Goal: Task Accomplishment & Management: Use online tool/utility

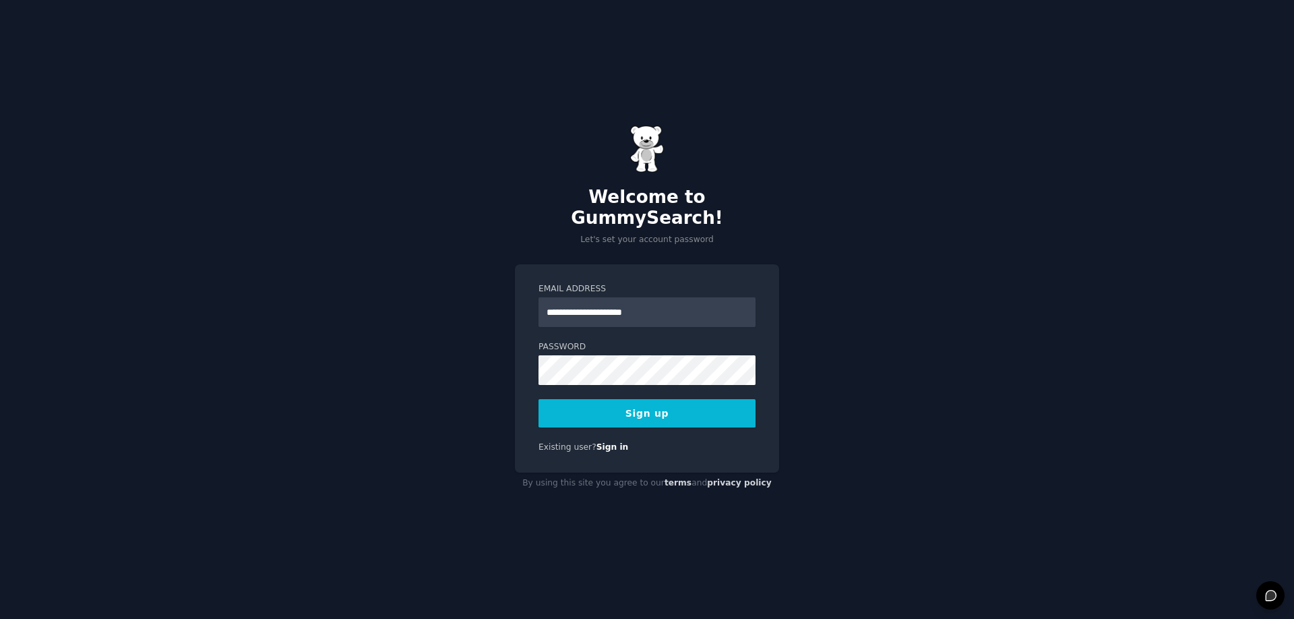
type input "**********"
click at [667, 399] on button "Sign up" at bounding box center [647, 413] width 217 height 28
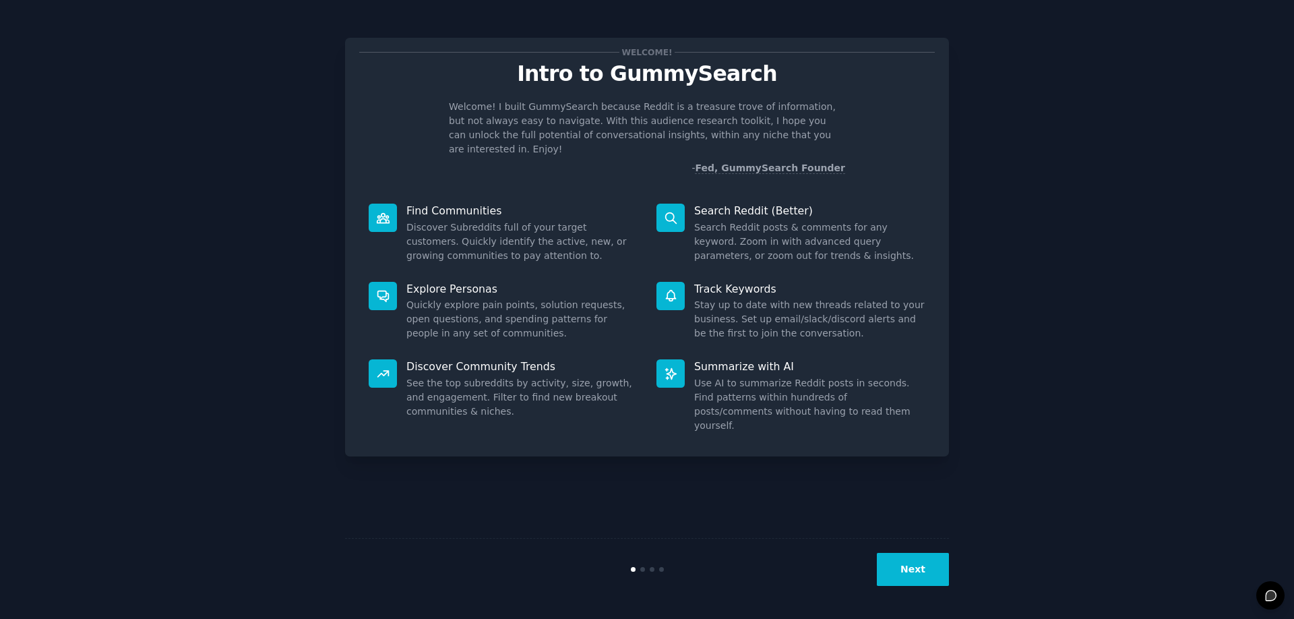
click at [381, 211] on icon at bounding box center [383, 218] width 14 height 14
click at [916, 552] on div "Next" at bounding box center [647, 569] width 604 height 62
click at [916, 568] on button "Next" at bounding box center [913, 569] width 72 height 33
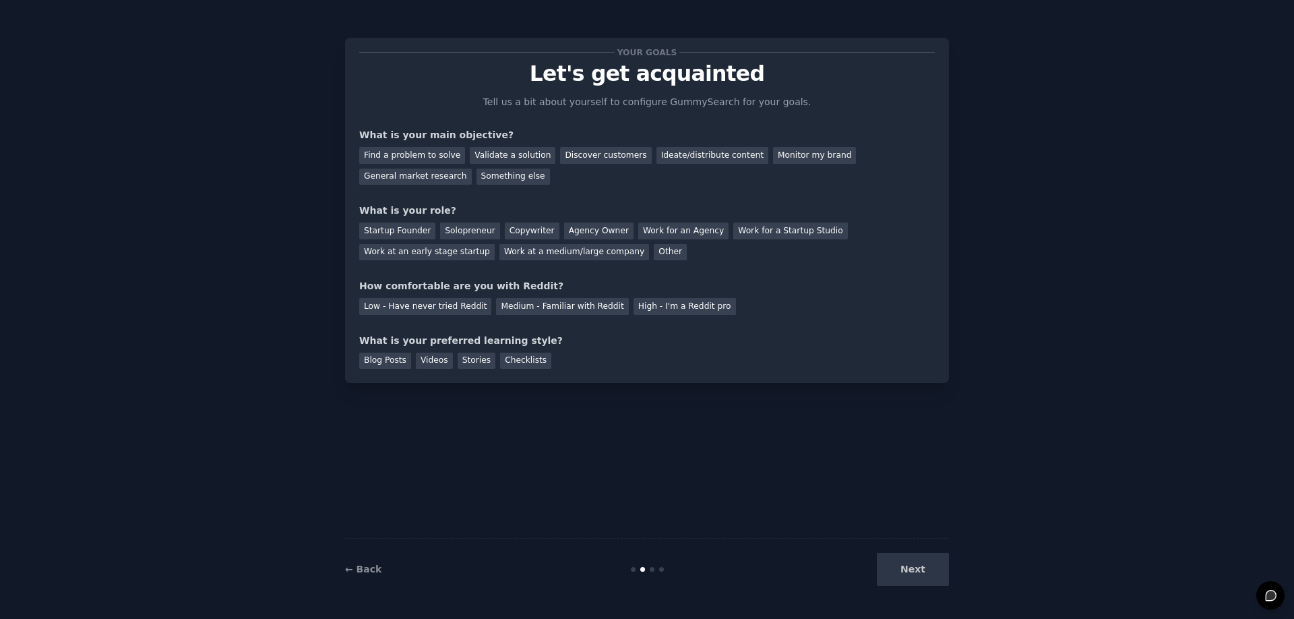
click at [913, 564] on div "Next" at bounding box center [848, 569] width 202 height 33
click at [938, 568] on div "Next" at bounding box center [848, 569] width 202 height 33
click at [925, 572] on div "Next" at bounding box center [848, 569] width 202 height 33
click at [477, 182] on div "Something else" at bounding box center [513, 177] width 73 height 17
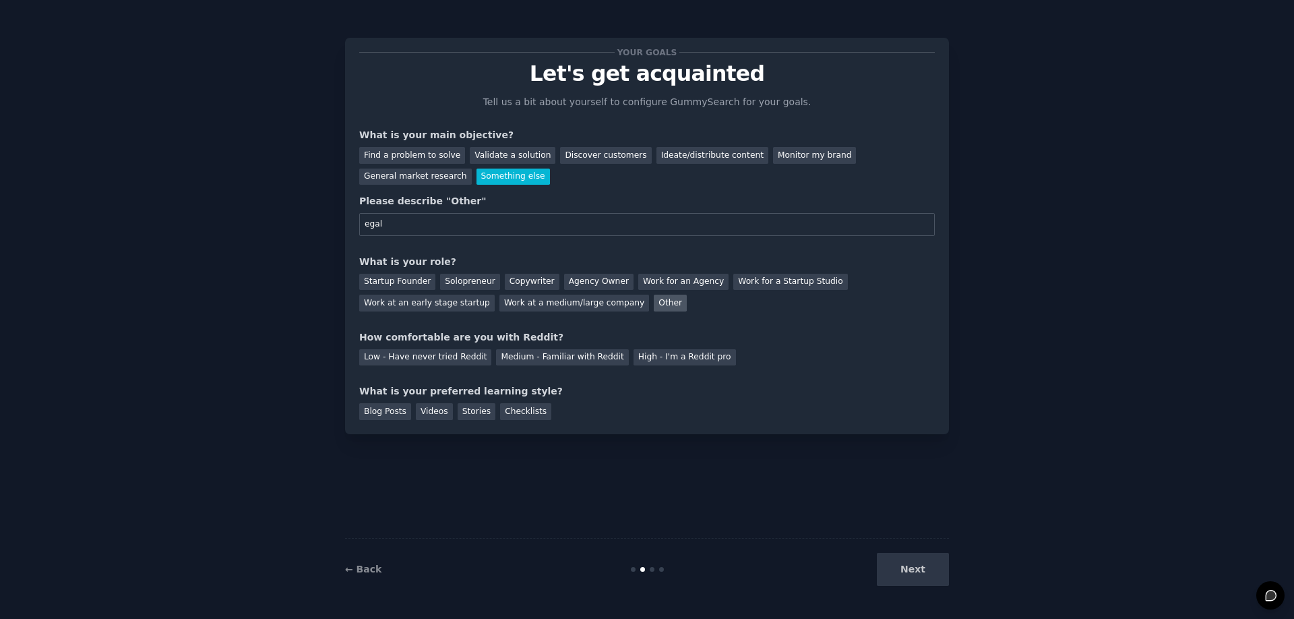
type input "egal"
click at [654, 307] on div "Other" at bounding box center [670, 303] width 33 height 17
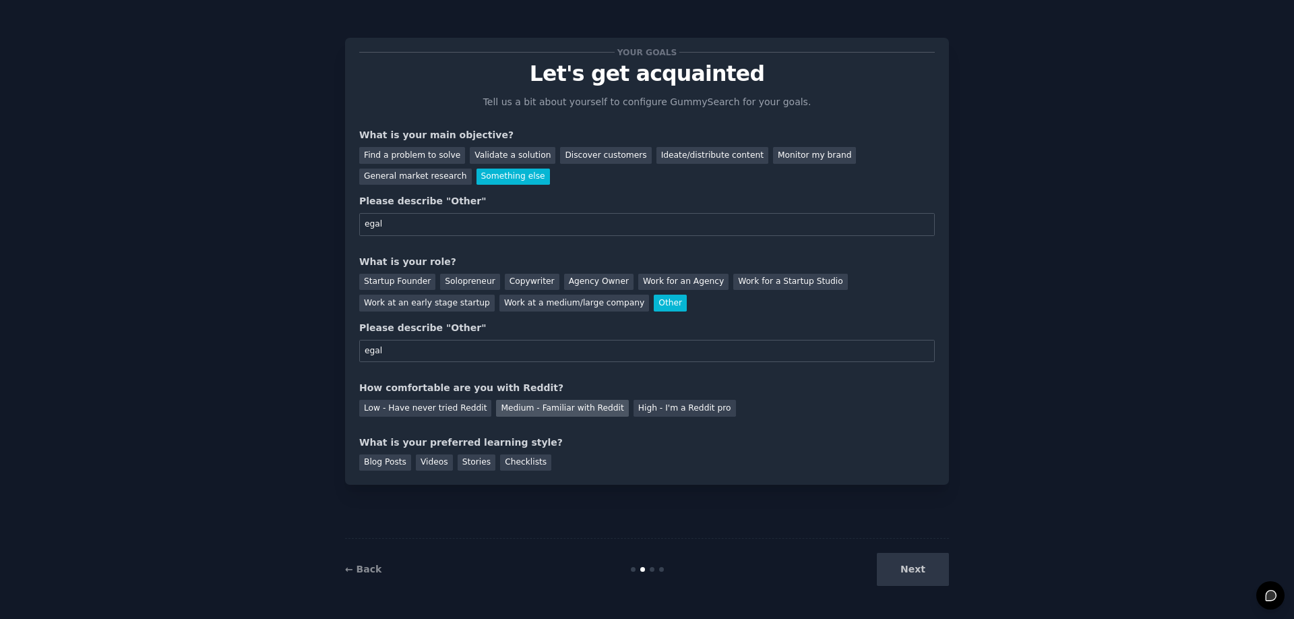
type input "egal"
click at [543, 413] on div "Medium - Familiar with Reddit" at bounding box center [562, 408] width 132 height 17
click at [518, 463] on div "Checklists" at bounding box center [525, 462] width 51 height 17
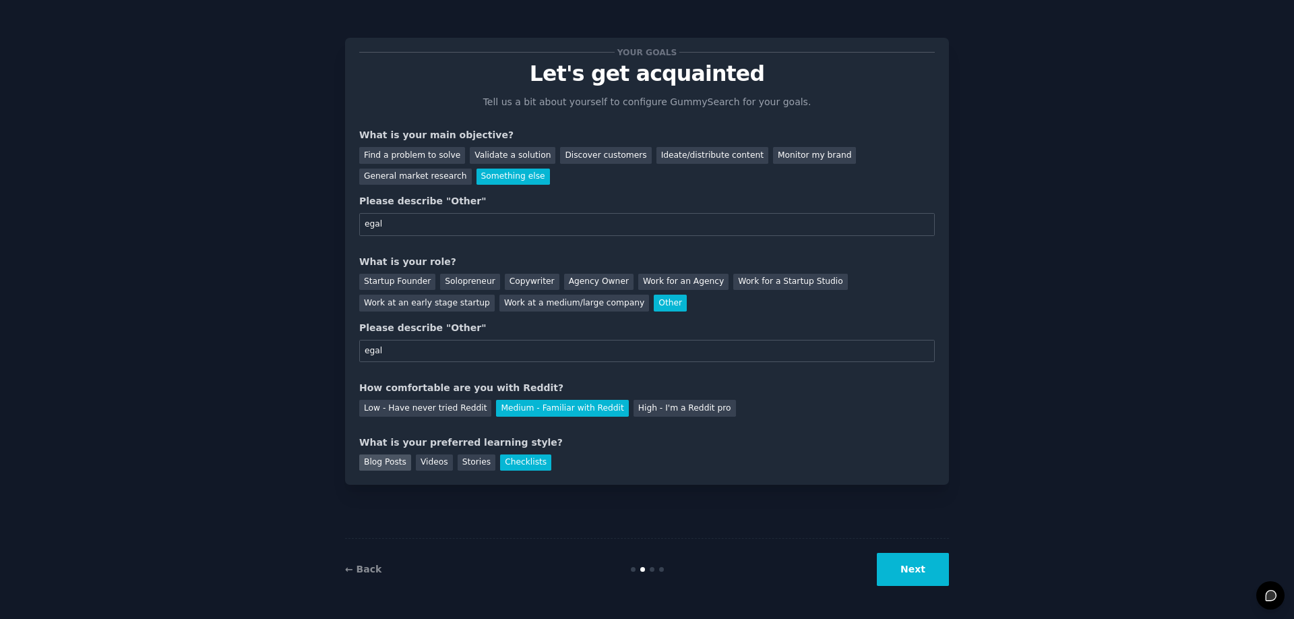
click at [384, 466] on div "Blog Posts" at bounding box center [385, 462] width 52 height 17
click at [938, 570] on button "Next" at bounding box center [913, 569] width 72 height 33
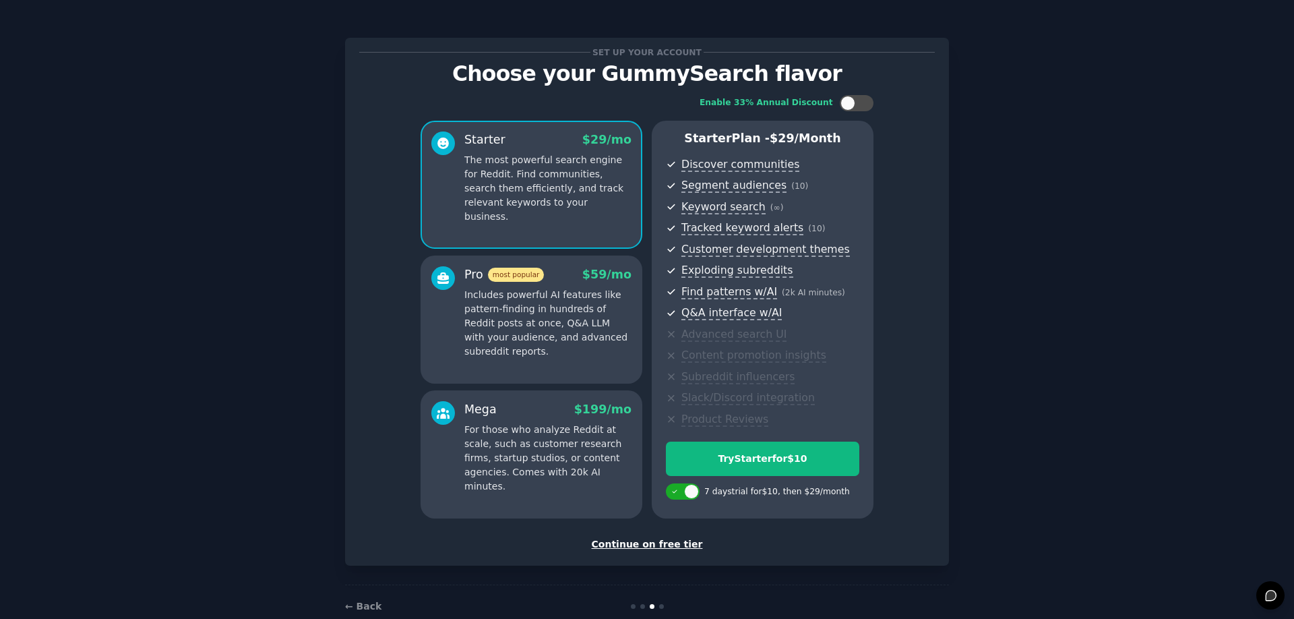
click at [663, 547] on div "Continue on free tier" at bounding box center [647, 544] width 576 height 14
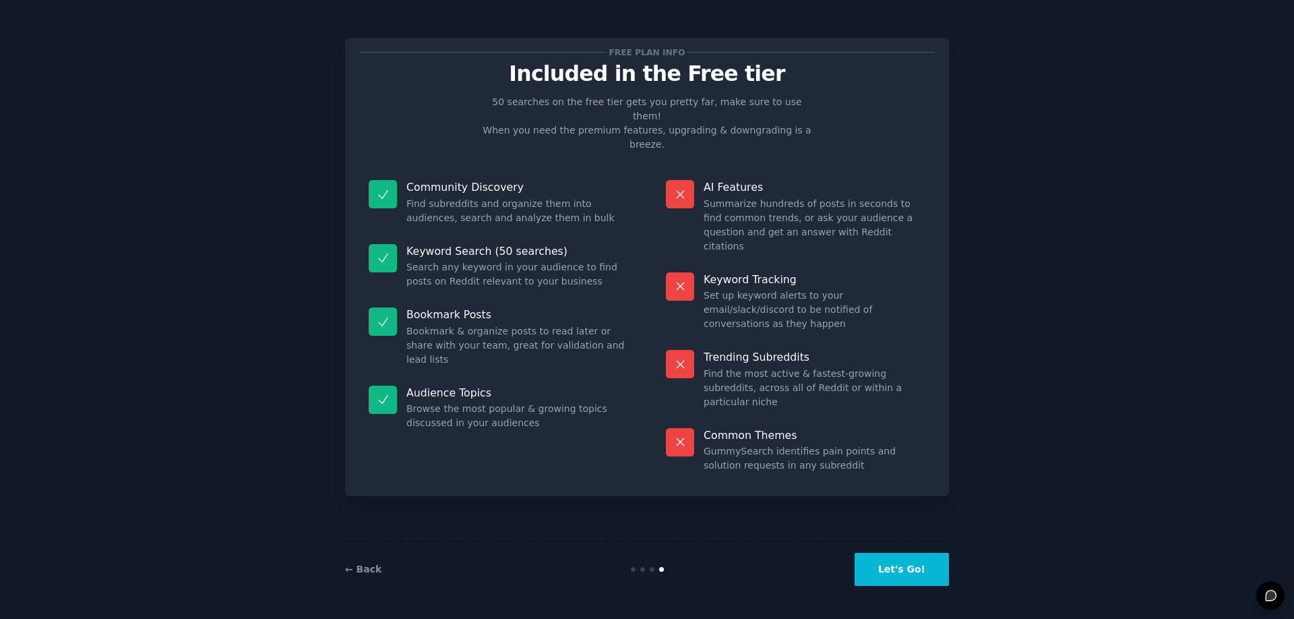
click at [905, 573] on button "Let's Go!" at bounding box center [902, 569] width 94 height 33
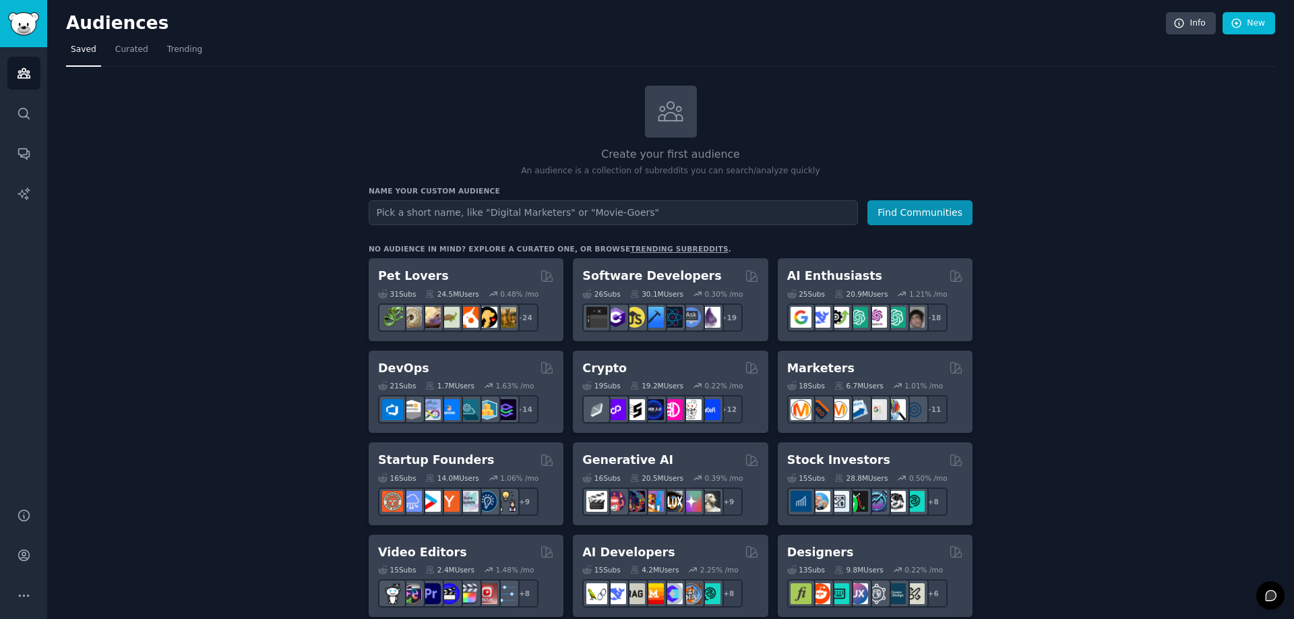
click at [479, 218] on input "text" at bounding box center [613, 212] width 489 height 25
click at [936, 210] on button "Find Communities" at bounding box center [919, 212] width 105 height 25
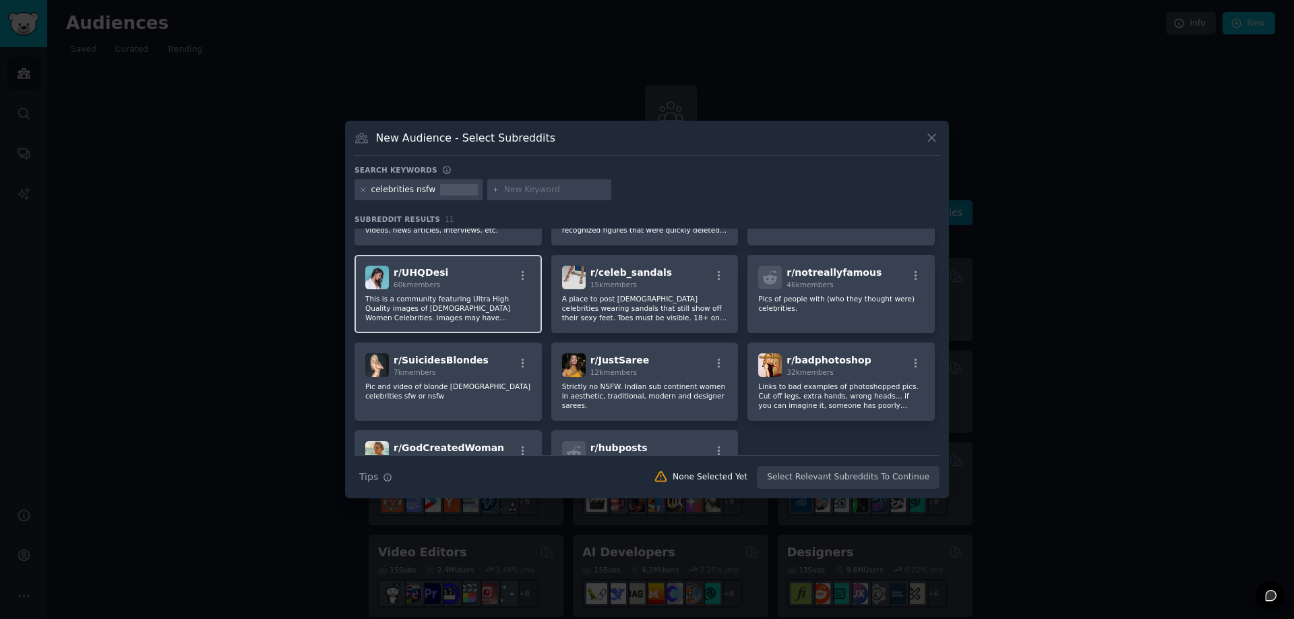
scroll to position [154, 0]
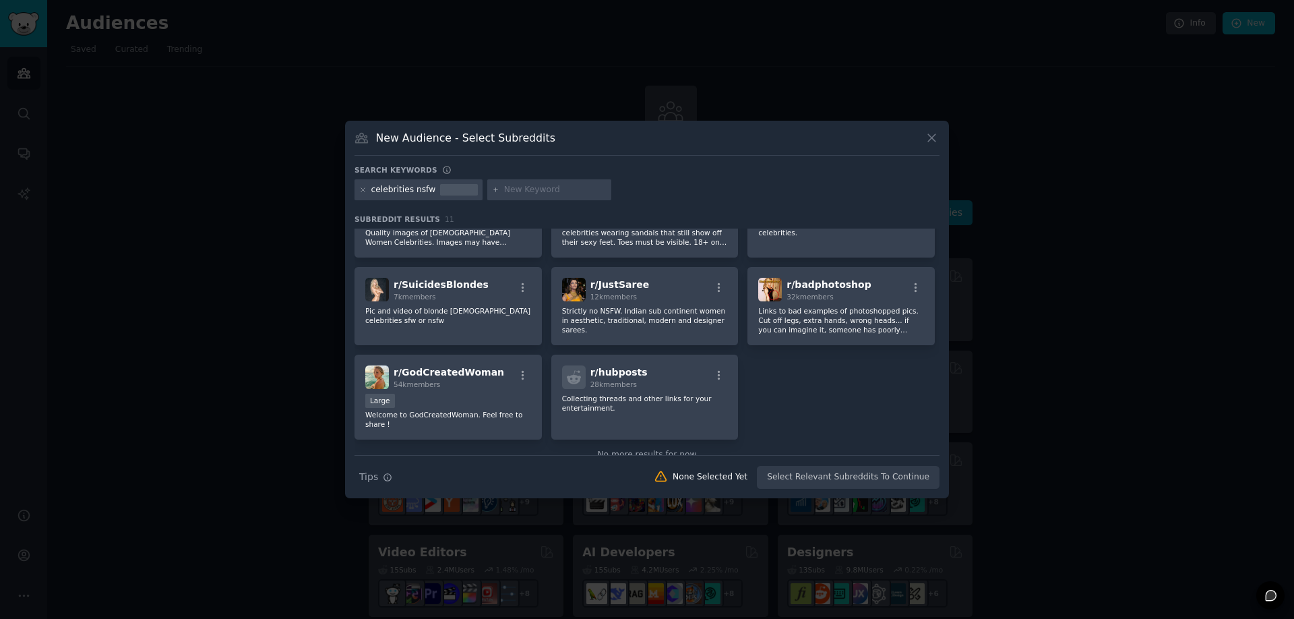
click at [943, 142] on div "New Audience - Select Subreddits Search keywords celebrities nsfw Subreddit Res…" at bounding box center [647, 310] width 604 height 378
click at [932, 137] on icon at bounding box center [931, 137] width 7 height 7
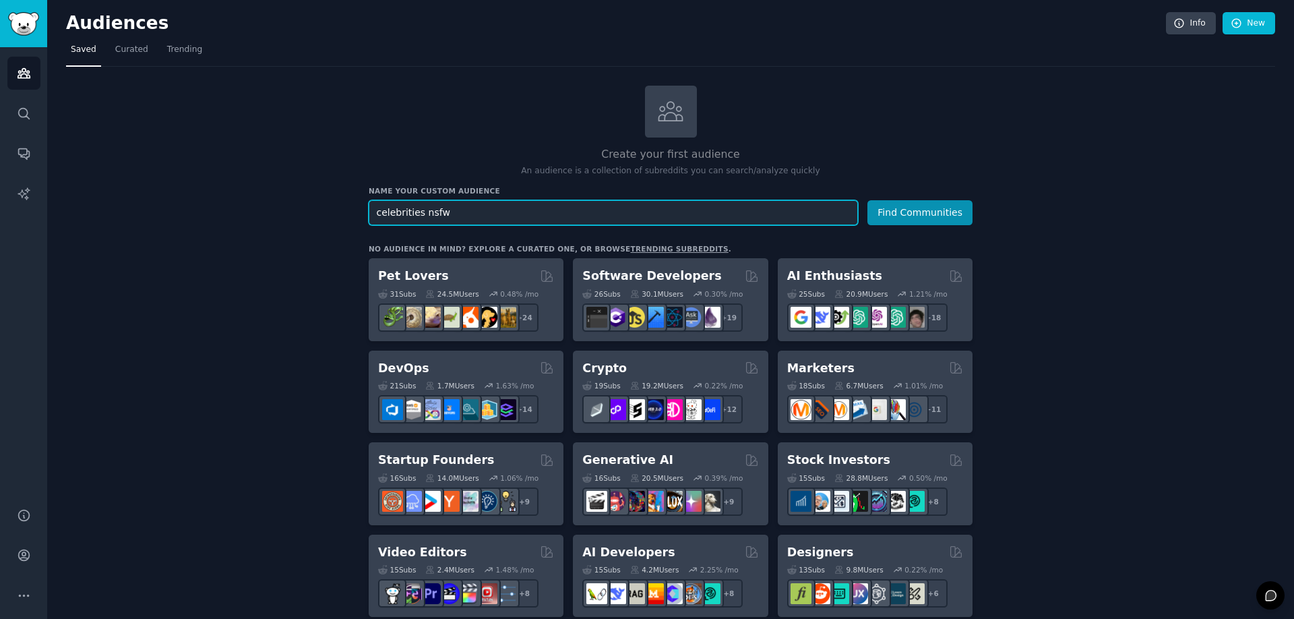
drag, startPoint x: 461, startPoint y: 214, endPoint x: 301, endPoint y: 214, distance: 160.4
click at [369, 213] on input "celebrities nsfw" at bounding box center [613, 212] width 489 height 25
click at [423, 206] on input "cele" at bounding box center [613, 212] width 489 height 25
click at [867, 200] on button "Find Communities" at bounding box center [919, 212] width 105 height 25
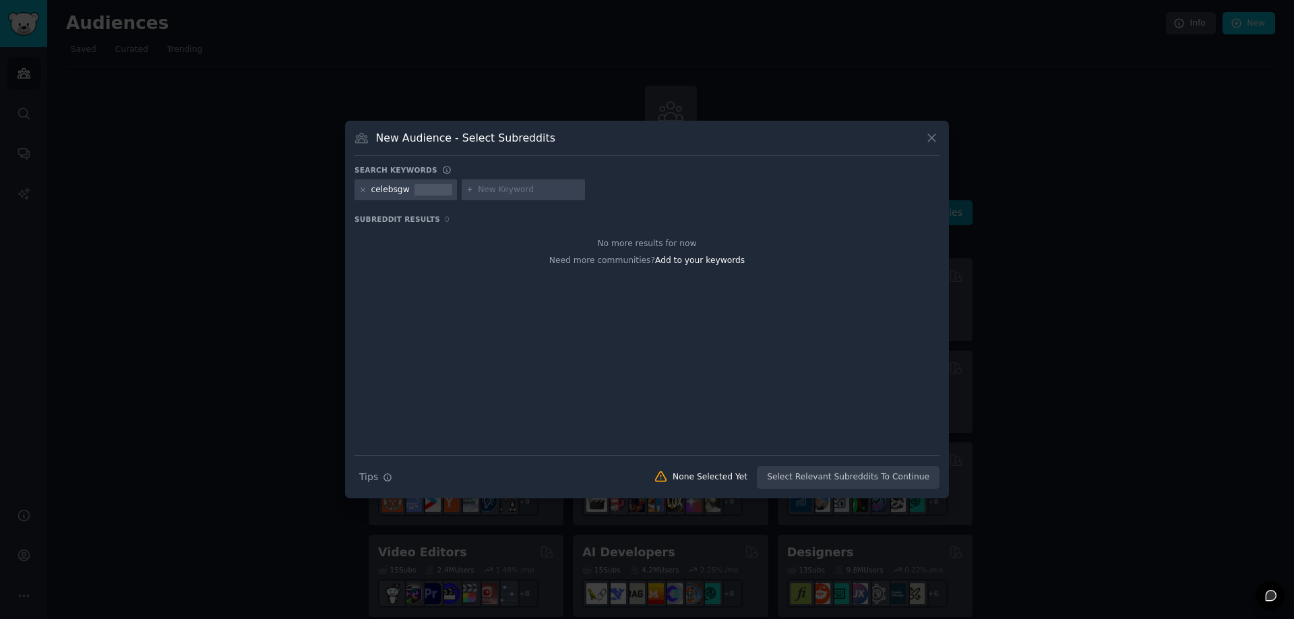
click at [883, 479] on div "Search Tips Tips None Selected Yet Select Relevant Subreddits To Continue" at bounding box center [647, 472] width 585 height 34
click at [801, 477] on div "Search Tips Tips None Selected Yet Select Relevant Subreddits To Continue" at bounding box center [647, 472] width 585 height 34
click at [729, 477] on div "None Selected Yet" at bounding box center [710, 477] width 75 height 12
click at [941, 140] on div "New Audience - Select Subreddits Search keywords celebsgw Subreddit Results 0 N…" at bounding box center [647, 310] width 604 height 378
click at [930, 141] on icon at bounding box center [932, 138] width 14 height 14
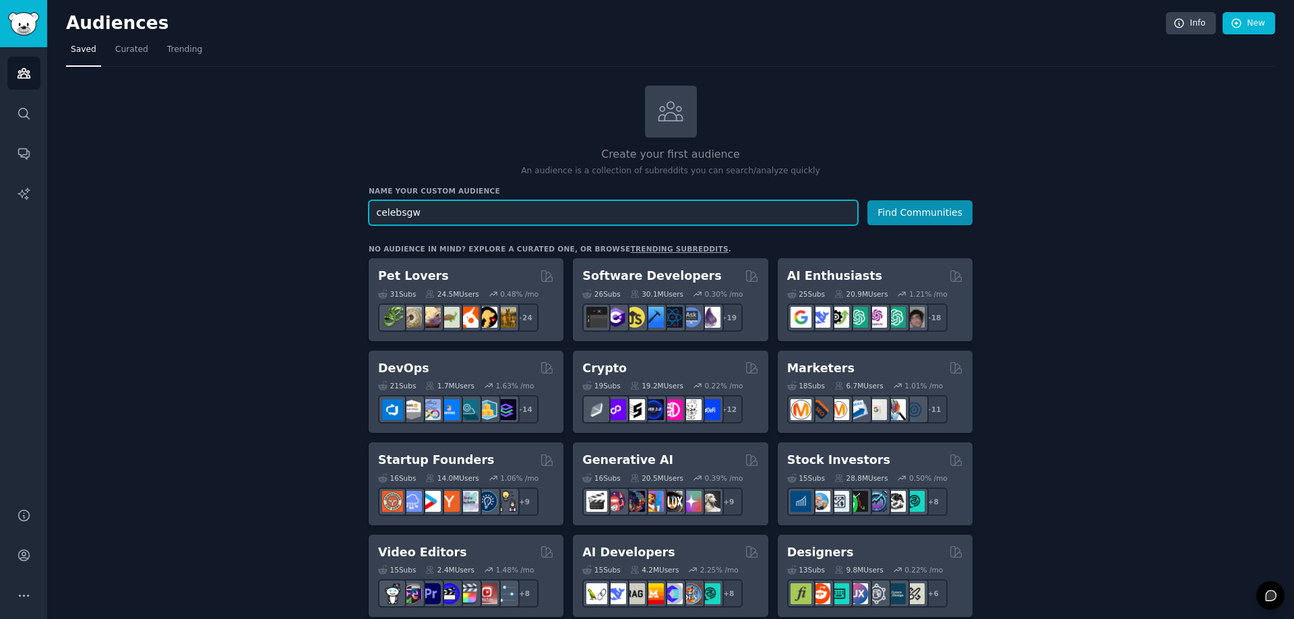
drag, startPoint x: 669, startPoint y: 221, endPoint x: 295, endPoint y: 220, distance: 374.1
click at [369, 220] on input "celebsgw" at bounding box center [613, 212] width 489 height 25
type input "celebrities"
click at [867, 200] on button "Find Communities" at bounding box center [919, 212] width 105 height 25
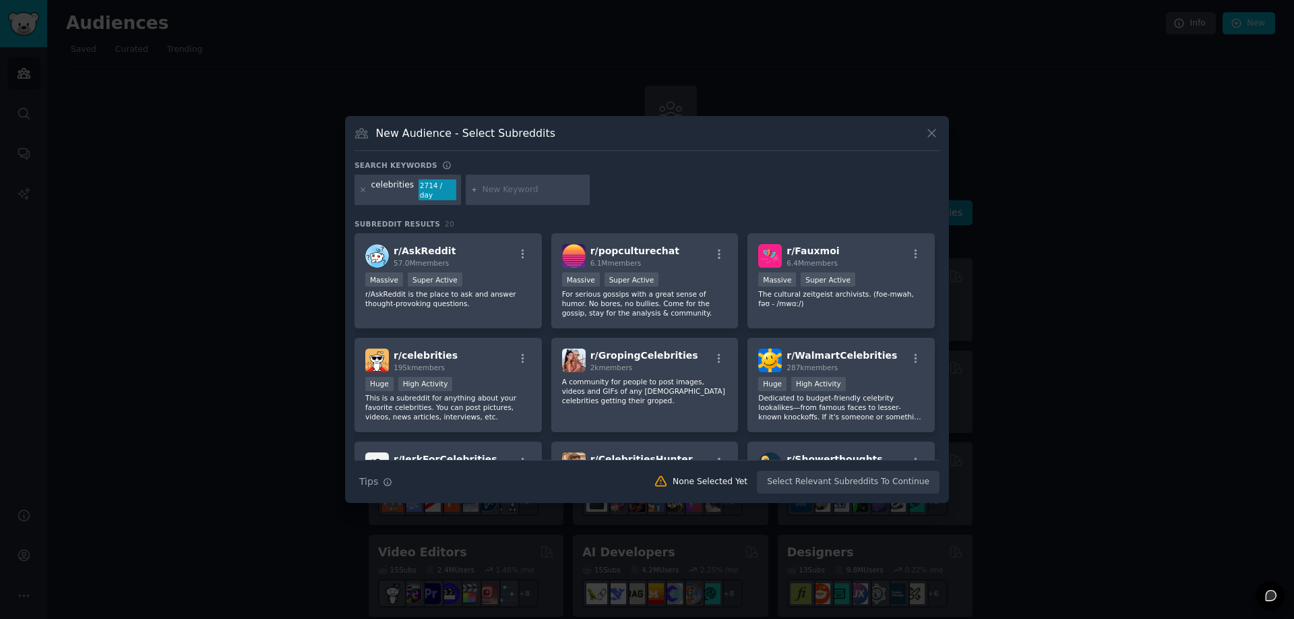
click at [499, 193] on input "text" at bounding box center [534, 190] width 102 height 12
type input "nsfw"
click at [679, 396] on div "r/ GropingCelebrities 2k members A community for people to post images, videos …" at bounding box center [644, 385] width 187 height 95
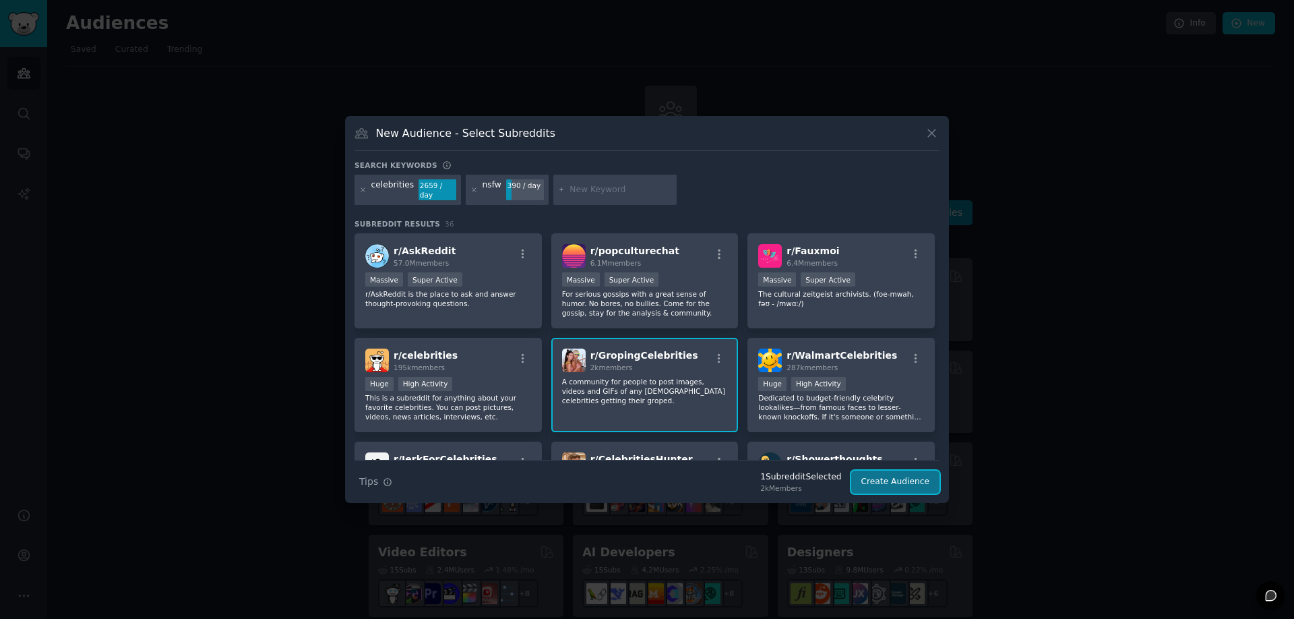
click at [895, 479] on button "Create Audience" at bounding box center [895, 481] width 89 height 23
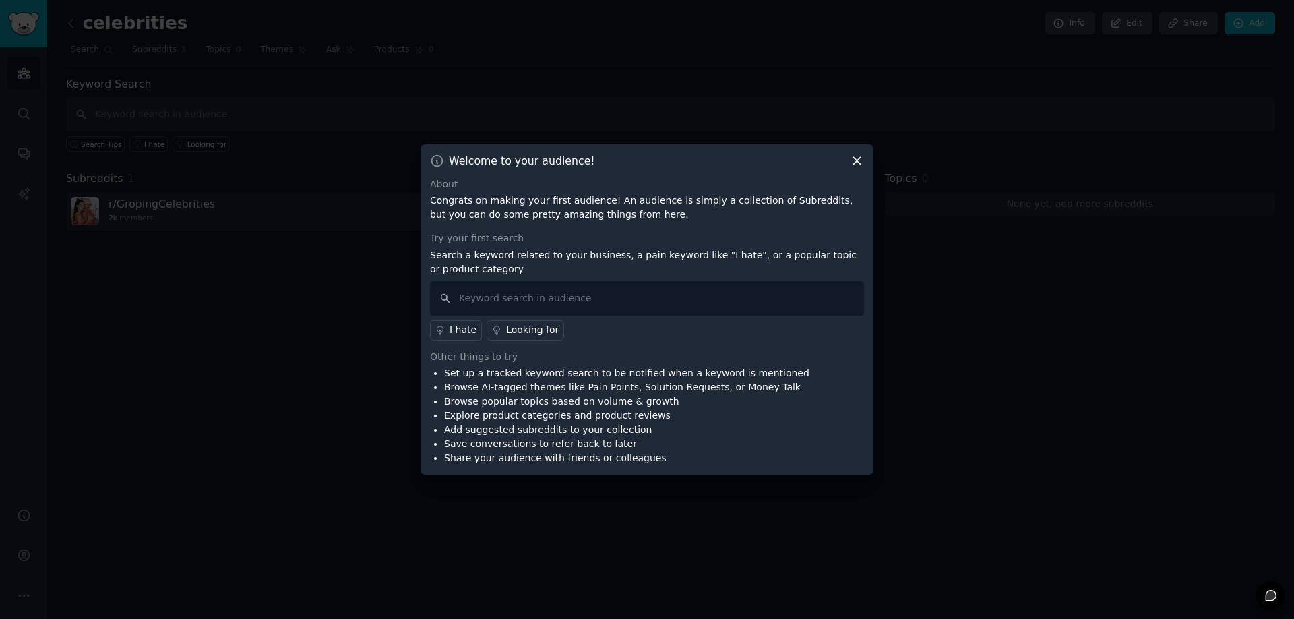
click at [852, 160] on icon at bounding box center [857, 161] width 14 height 14
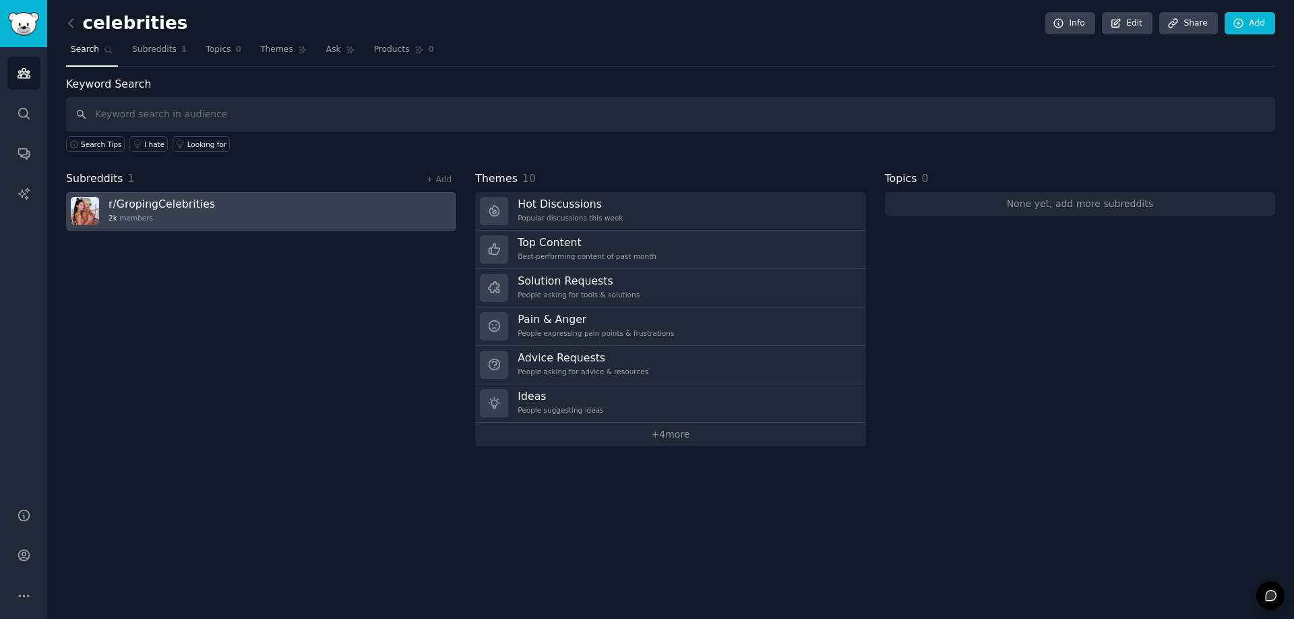
click at [181, 208] on h3 "r/ GropingCelebrities" at bounding box center [162, 204] width 106 height 14
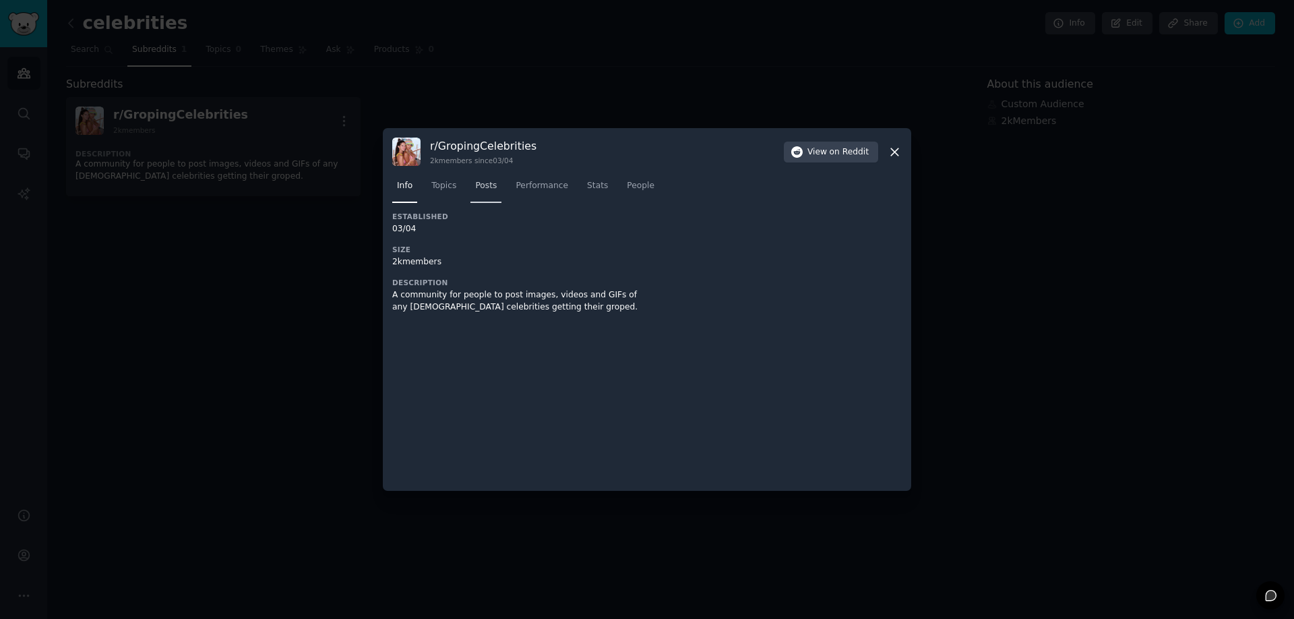
click at [485, 186] on span "Posts" at bounding box center [486, 186] width 22 height 12
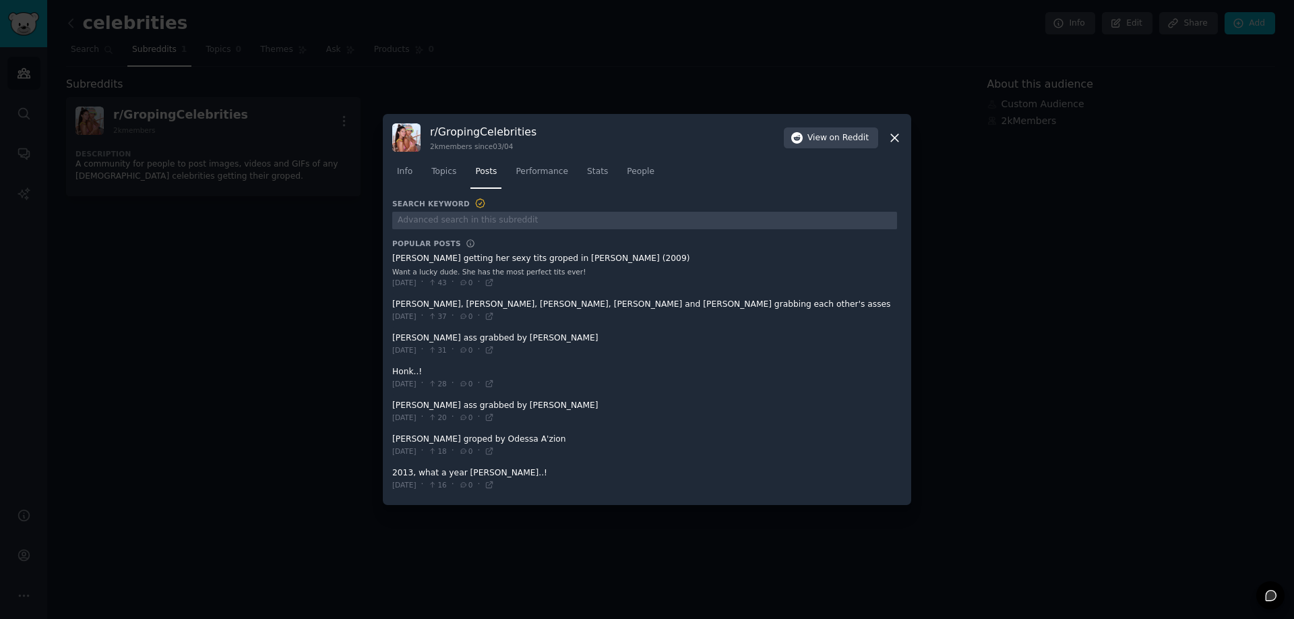
click at [897, 136] on icon at bounding box center [894, 137] width 7 height 7
click at [893, 143] on icon at bounding box center [895, 138] width 14 height 14
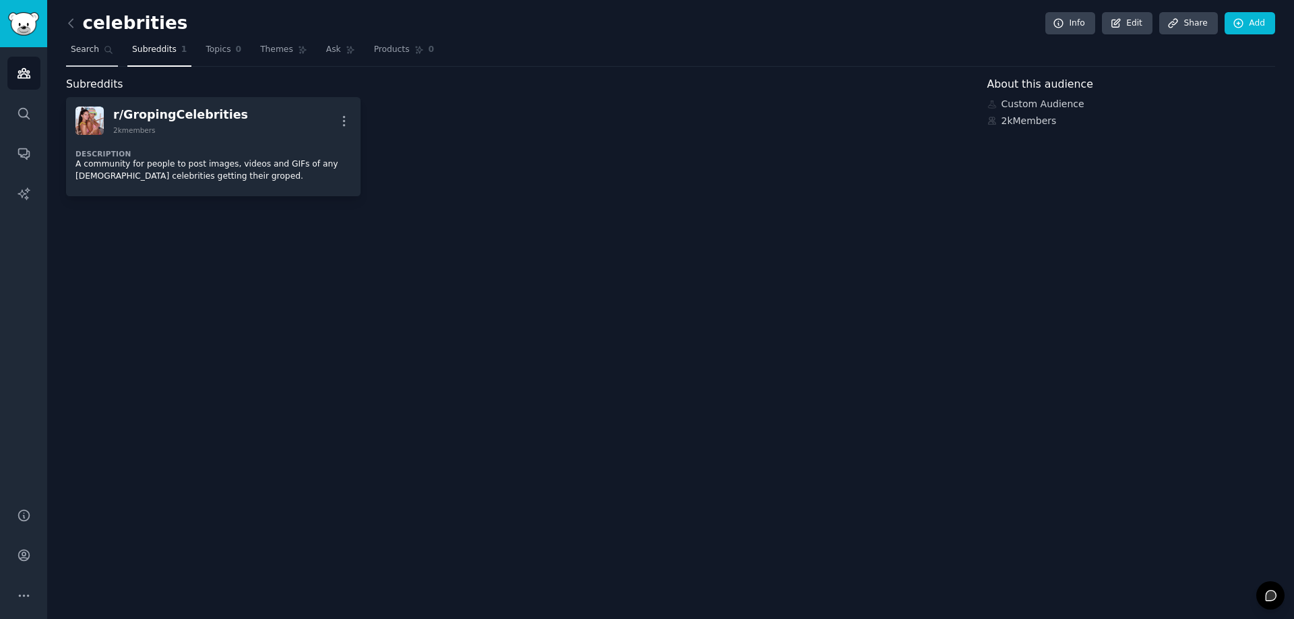
click at [98, 50] on link "Search" at bounding box center [92, 53] width 52 height 28
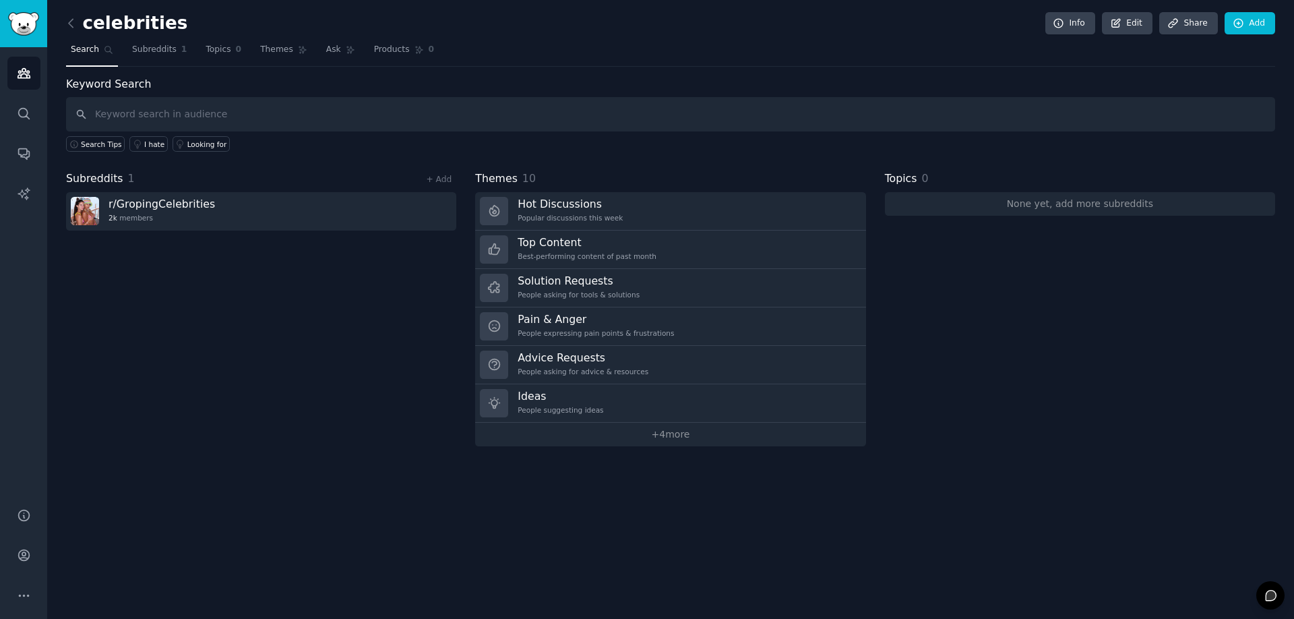
click at [160, 118] on input "text" at bounding box center [670, 114] width 1209 height 34
click at [29, 76] on icon "Sidebar" at bounding box center [24, 73] width 14 height 14
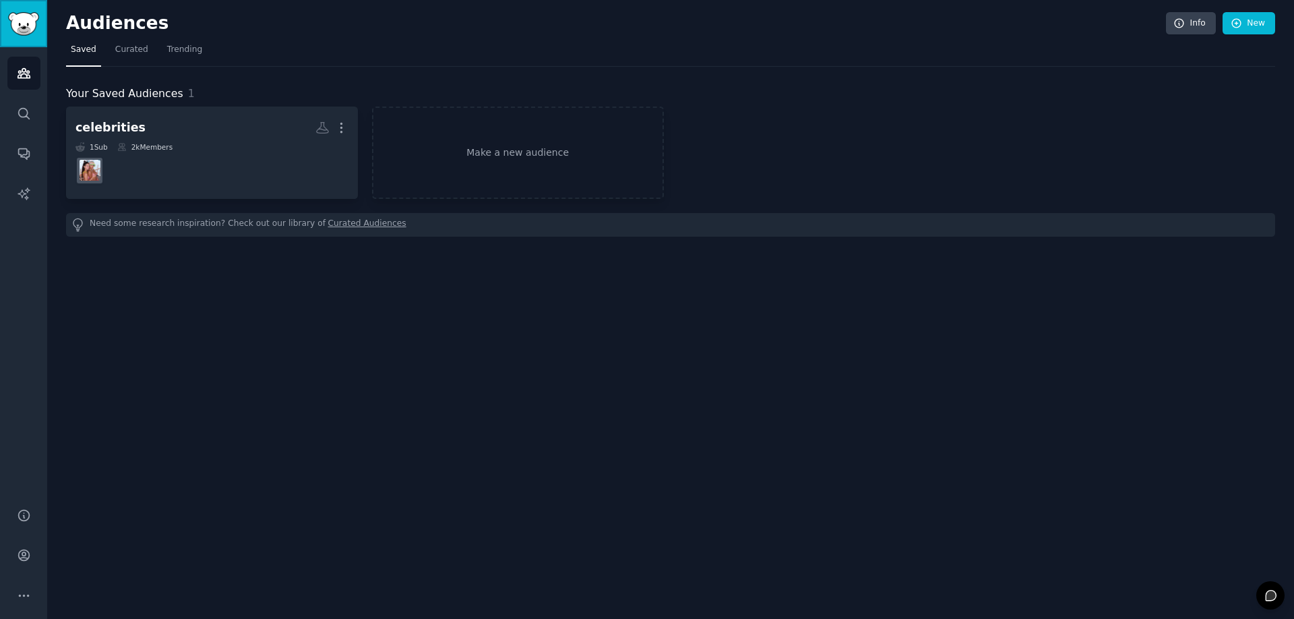
click at [24, 38] on link "Sidebar" at bounding box center [23, 23] width 47 height 47
click at [22, 23] on img "Sidebar" at bounding box center [23, 24] width 31 height 24
click at [33, 600] on button "More" at bounding box center [23, 595] width 33 height 33
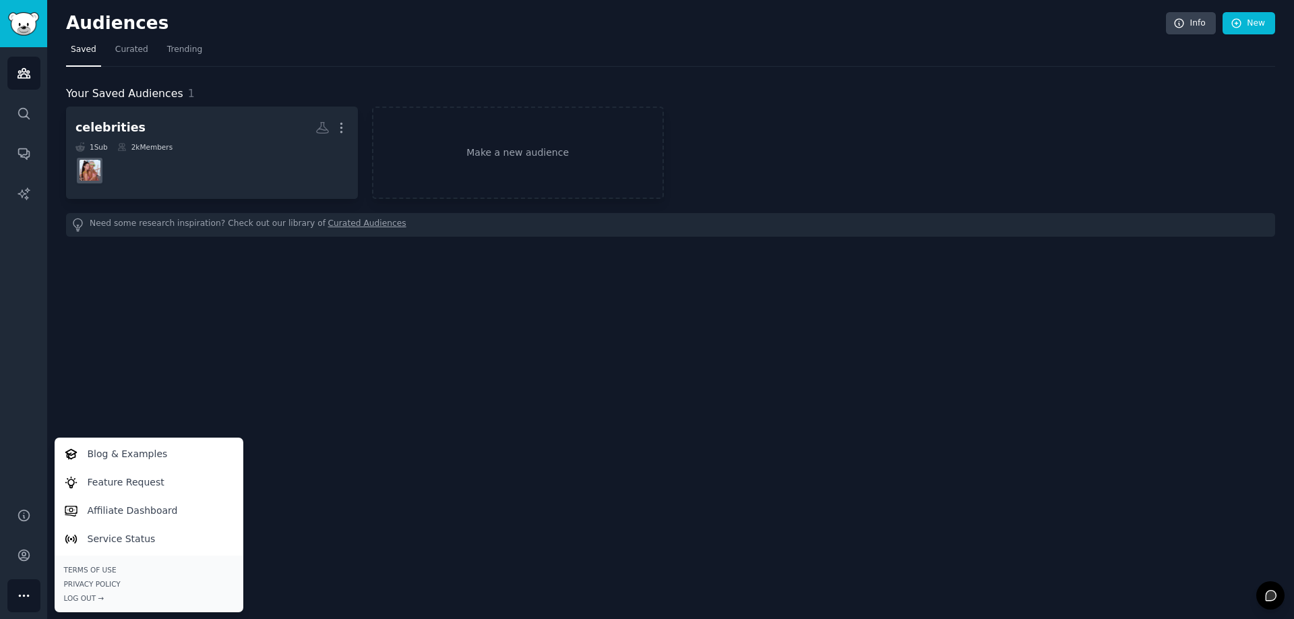
click at [108, 314] on div "Audiences Info New Saved Curated Trending Your Saved Audiences 1 celebrities Cu…" at bounding box center [670, 309] width 1247 height 619
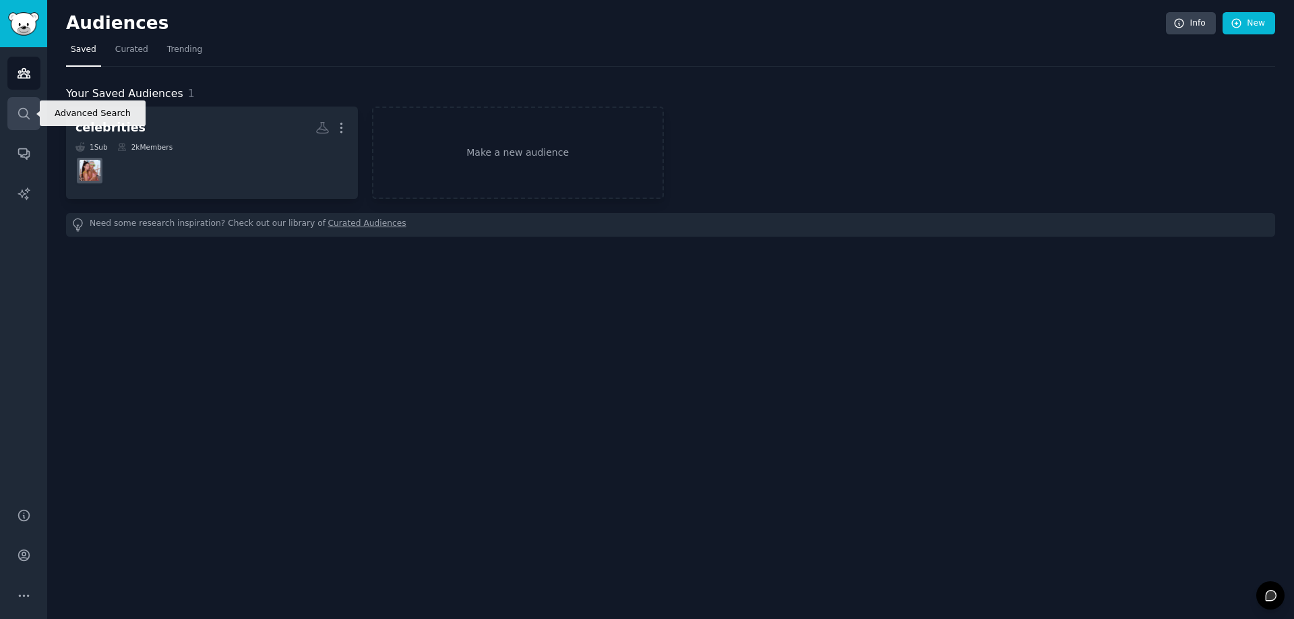
click at [32, 118] on link "Search" at bounding box center [23, 113] width 33 height 33
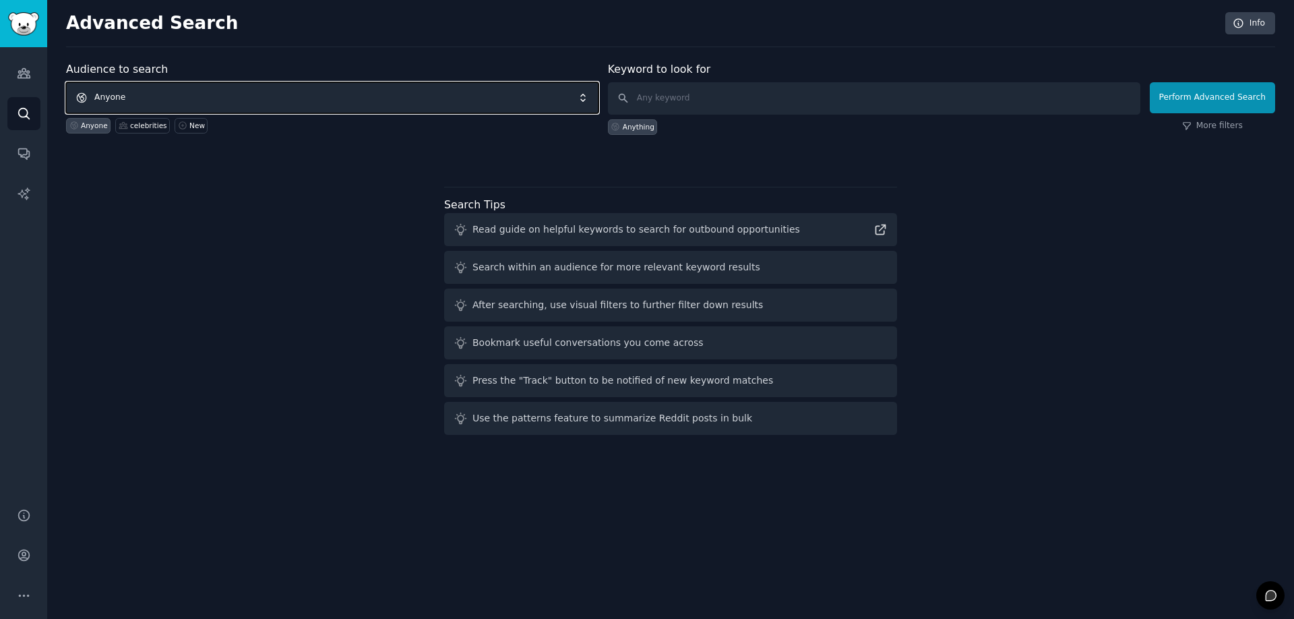
click at [465, 90] on span "Anyone" at bounding box center [332, 97] width 532 height 31
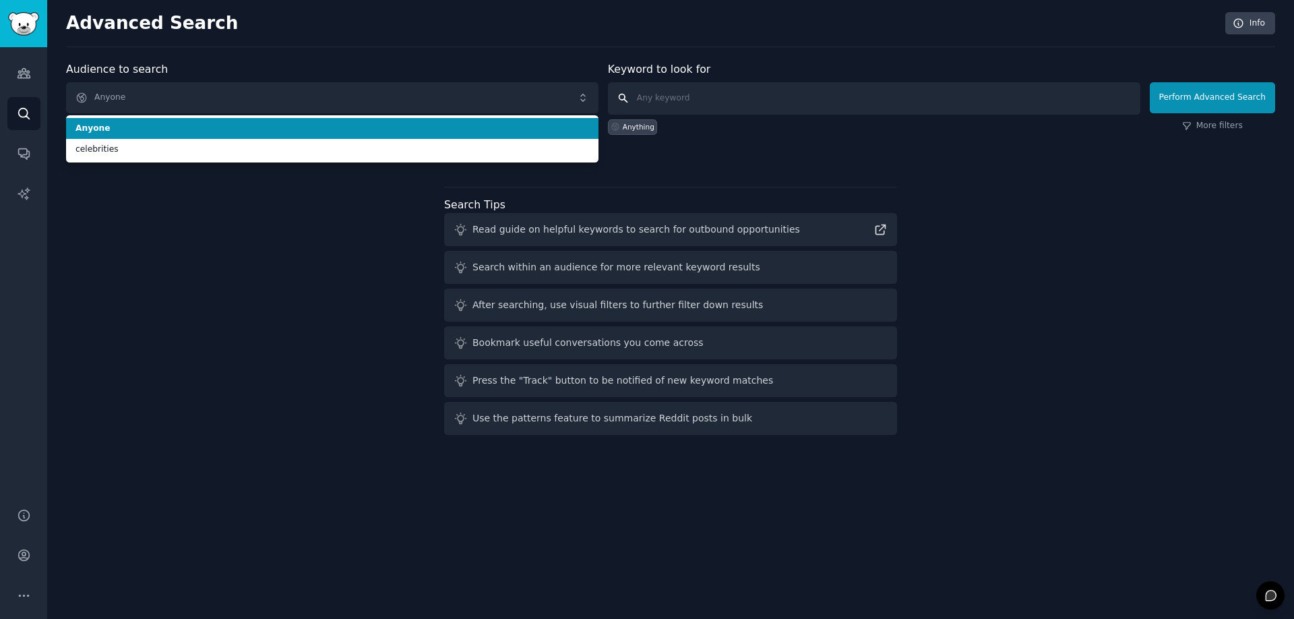
click at [722, 106] on input "text" at bounding box center [874, 98] width 532 height 32
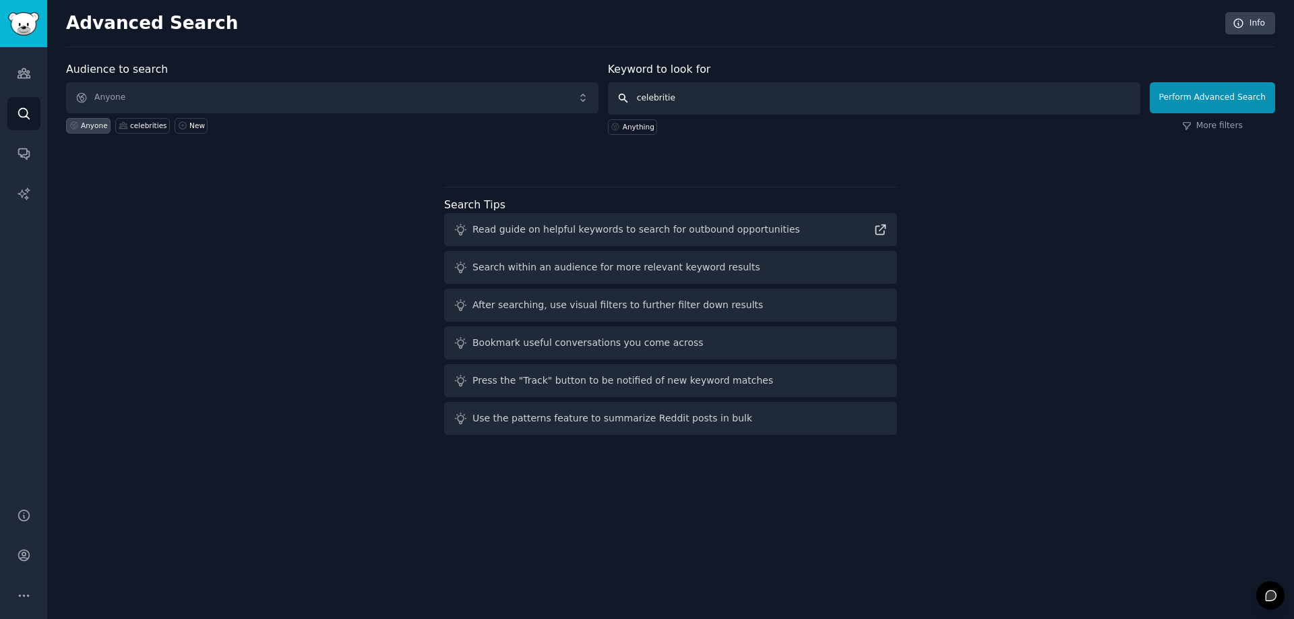
type input "celebrities"
click button "Perform Advanced Search" at bounding box center [1212, 97] width 125 height 31
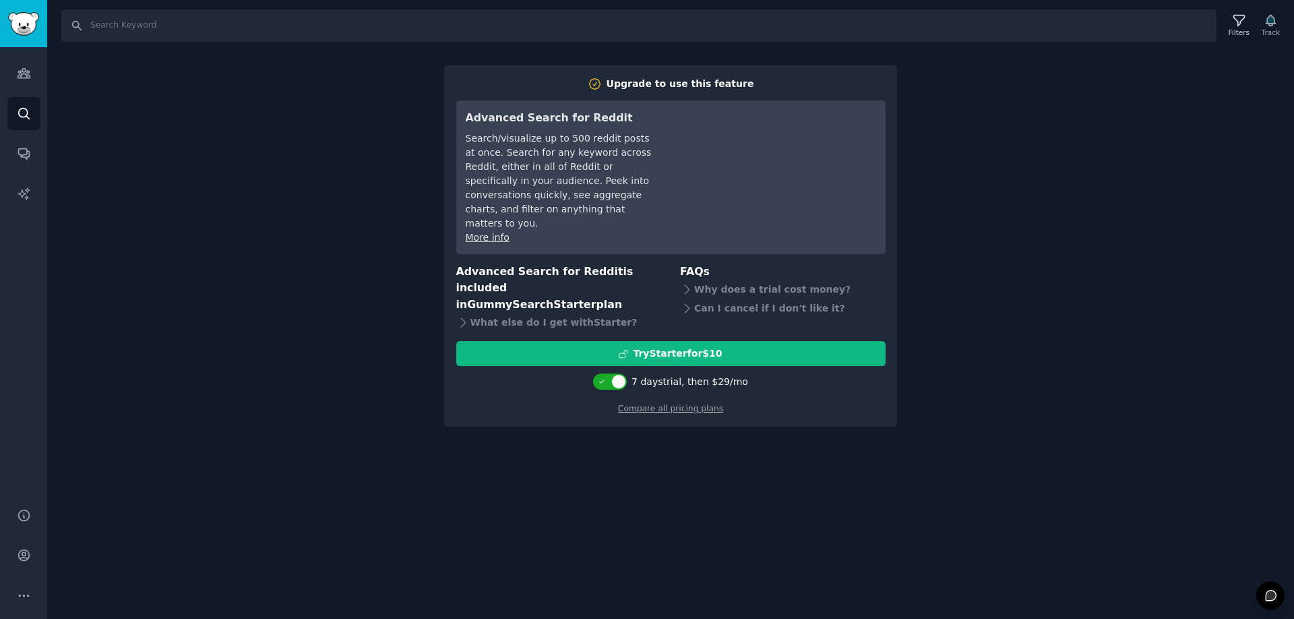
click at [383, 215] on div "Search Filters Track Upgrade to use this feature Advanced Search for Reddit Sea…" at bounding box center [670, 309] width 1247 height 619
click at [681, 404] on link "Compare all pricing plans" at bounding box center [670, 408] width 105 height 9
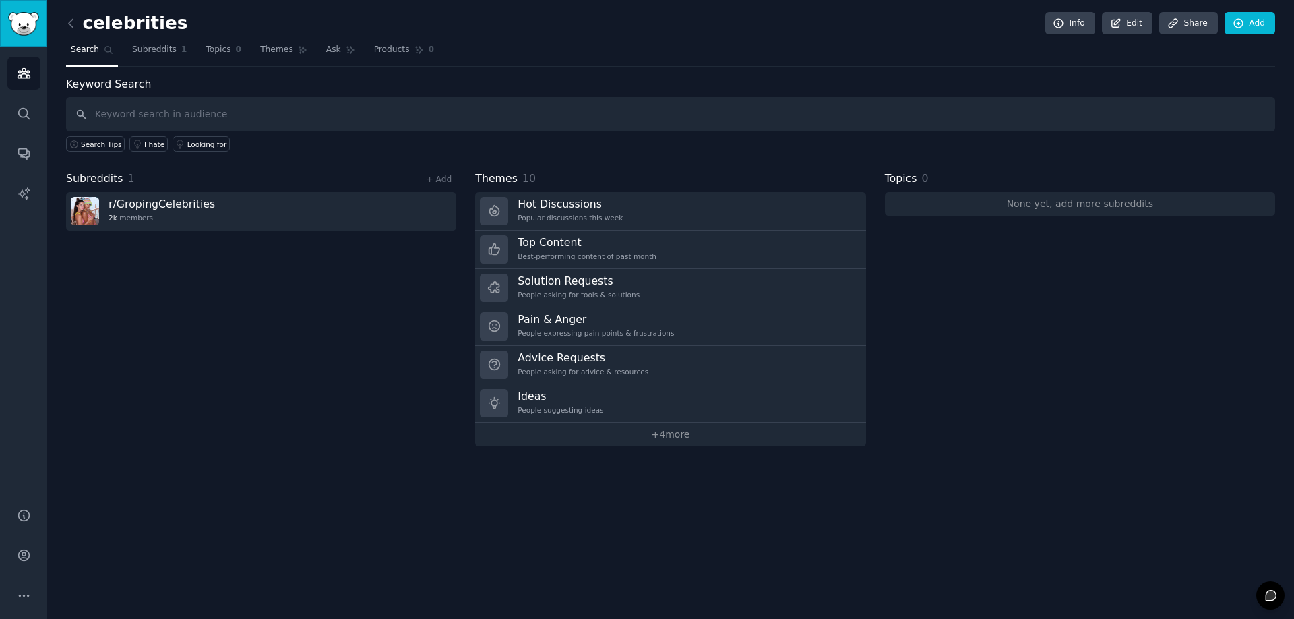
click at [33, 26] on img "Sidebar" at bounding box center [23, 24] width 31 height 24
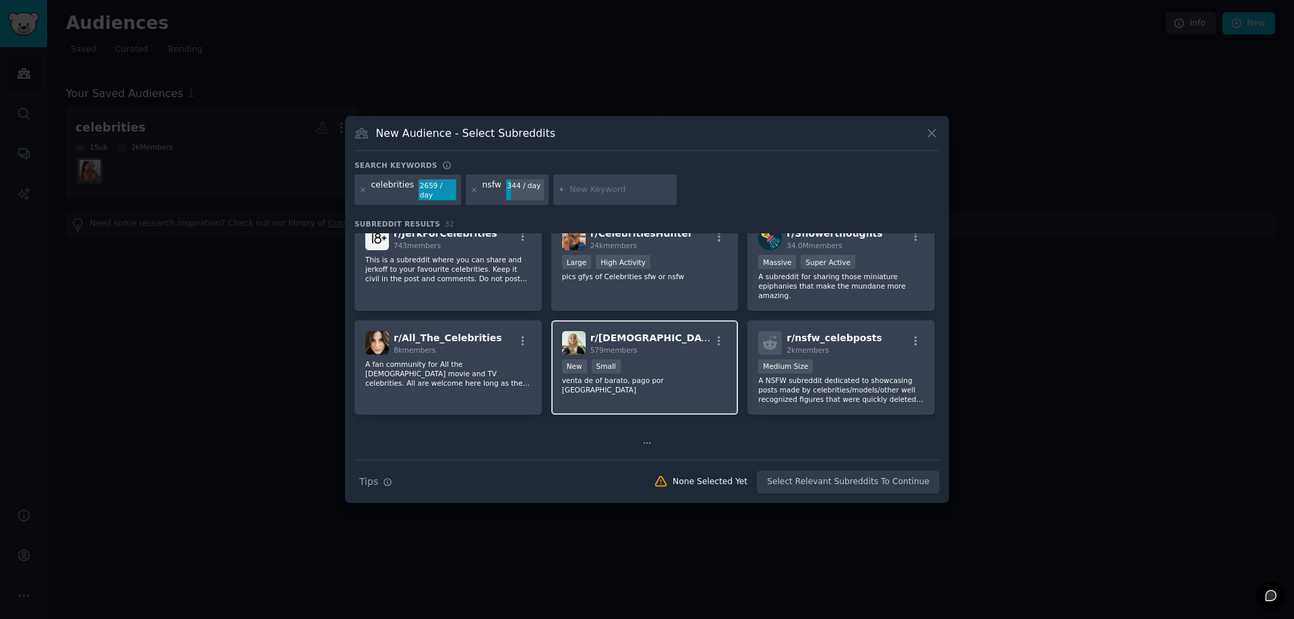
scroll to position [228, 0]
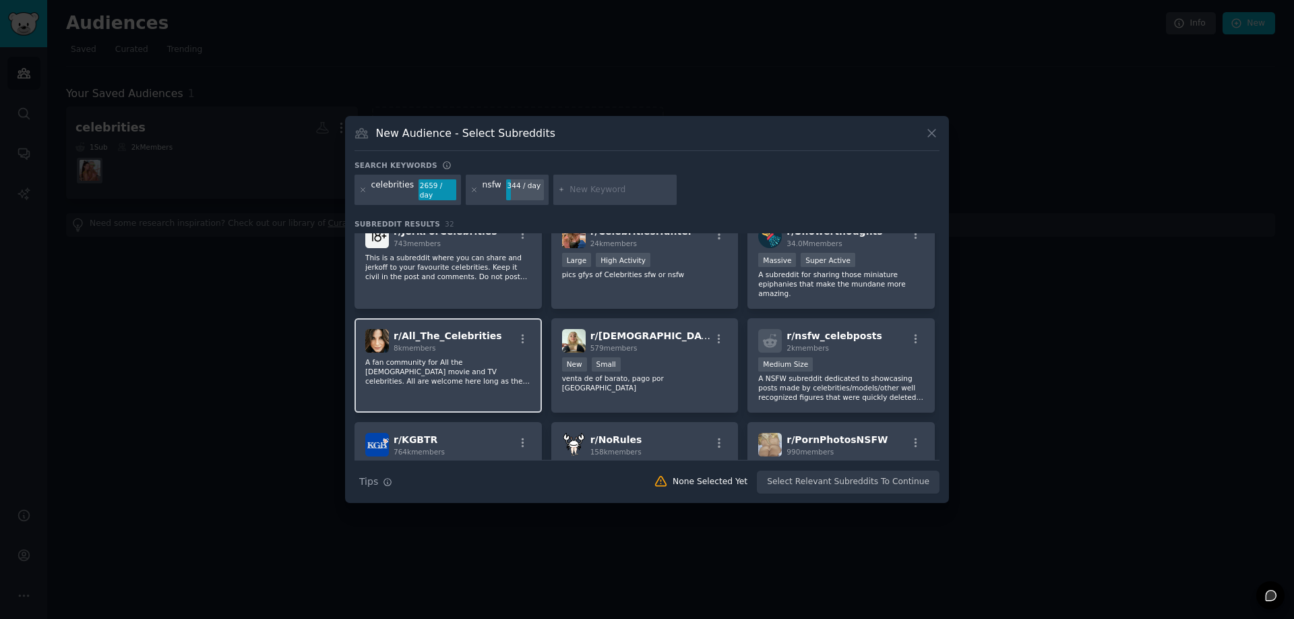
click at [457, 369] on p "A fan community for All the [DEMOGRAPHIC_DATA] movie and TV celebrities. All ar…" at bounding box center [448, 371] width 166 height 28
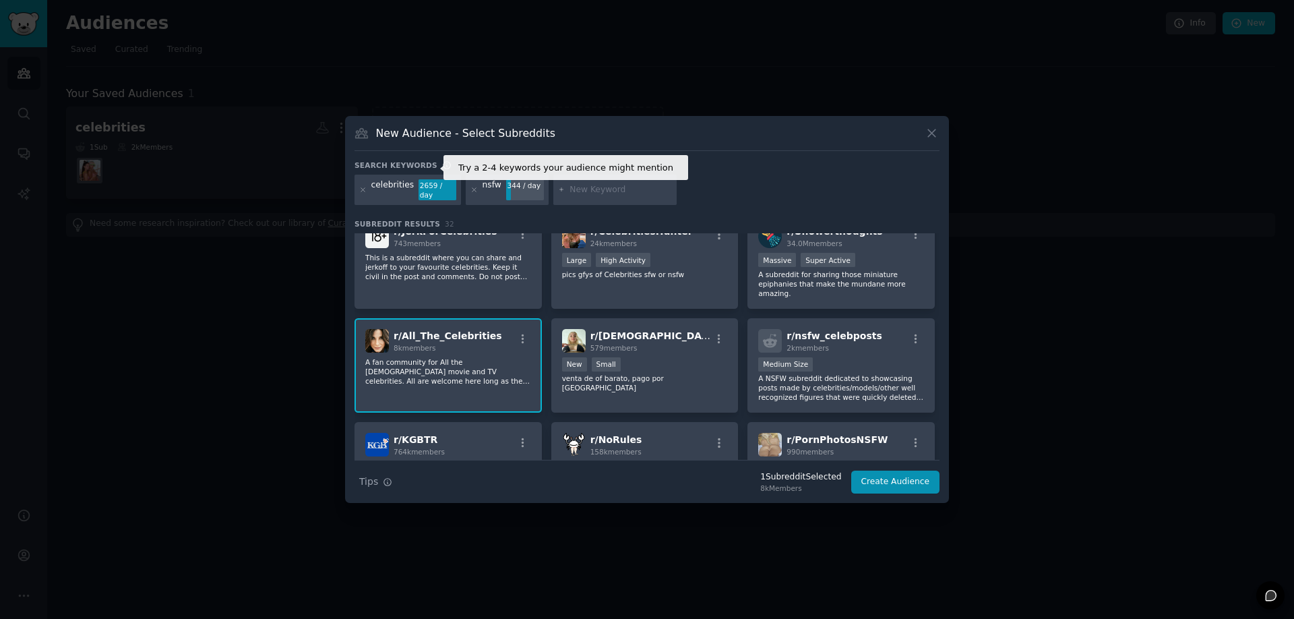
click at [442, 170] on icon at bounding box center [446, 164] width 9 height 9
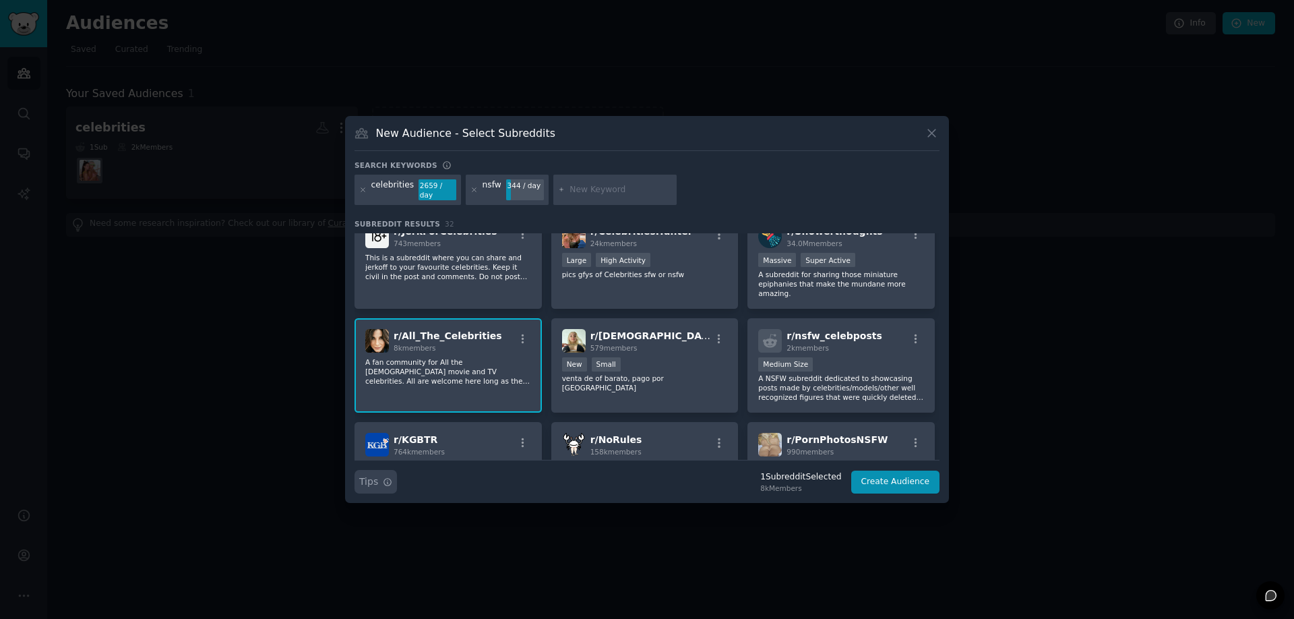
click at [386, 481] on button "Search Tips Tips" at bounding box center [376, 482] width 42 height 24
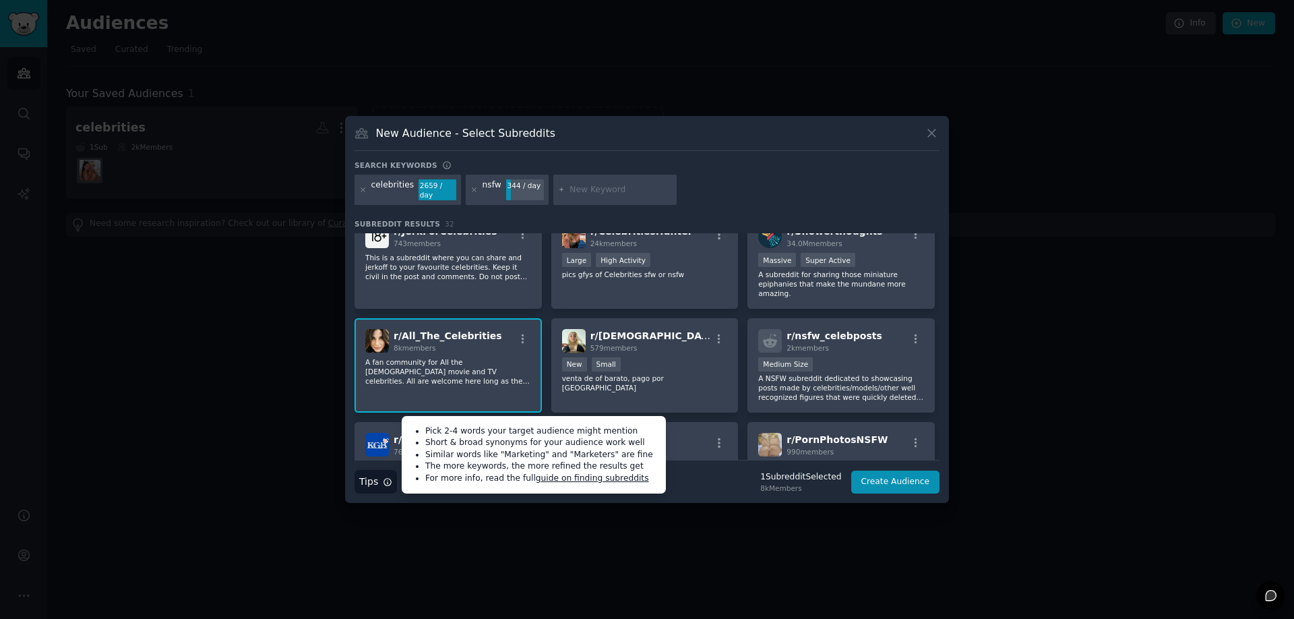
click at [386, 481] on icon "button" at bounding box center [387, 481] width 9 height 9
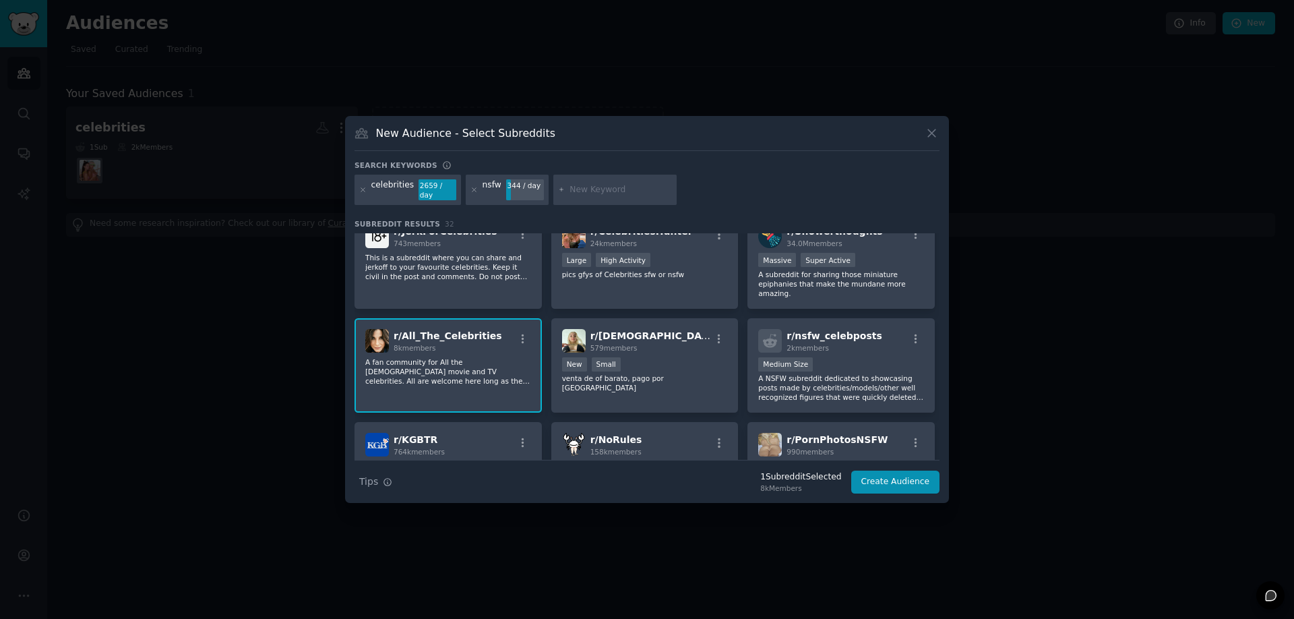
click at [609, 193] on input "text" at bounding box center [621, 190] width 102 height 12
type input "boobs"
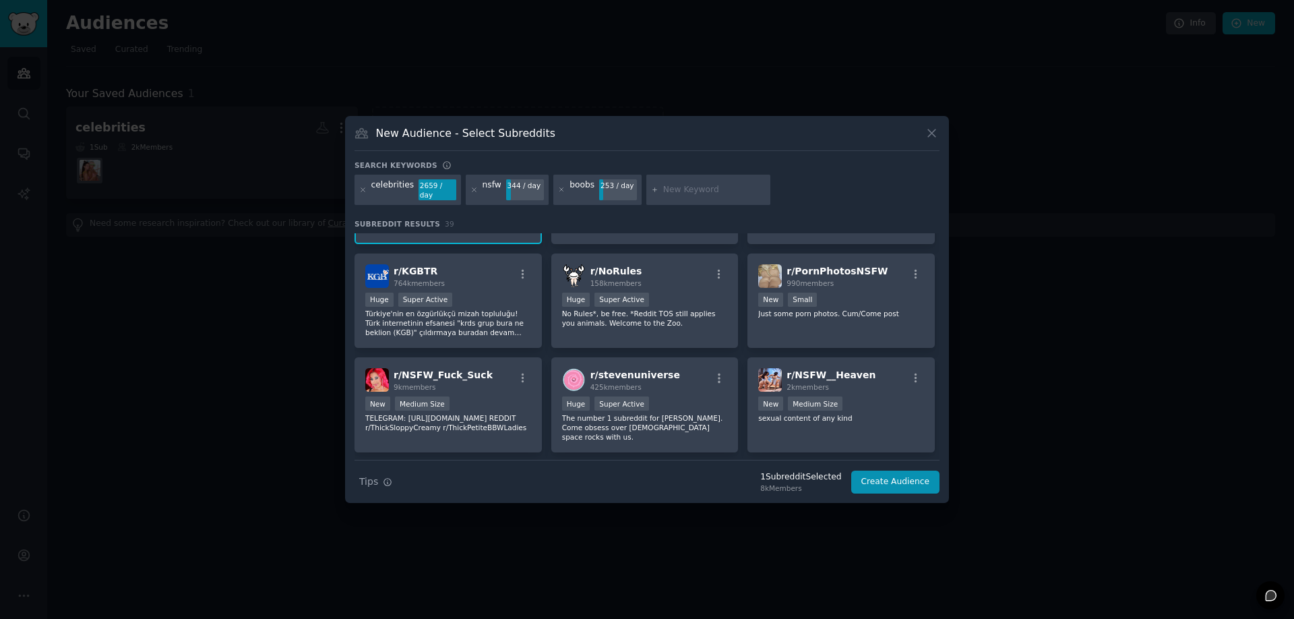
scroll to position [461, 0]
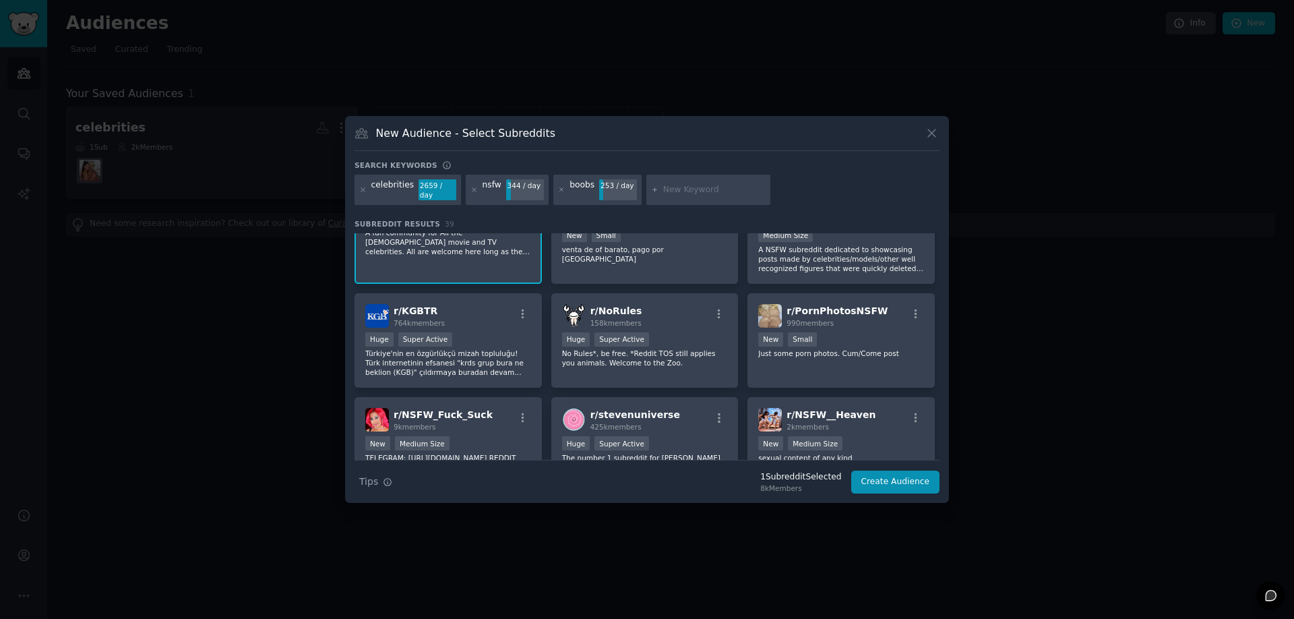
click at [689, 189] on input "text" at bounding box center [714, 190] width 102 height 12
type input "18+"
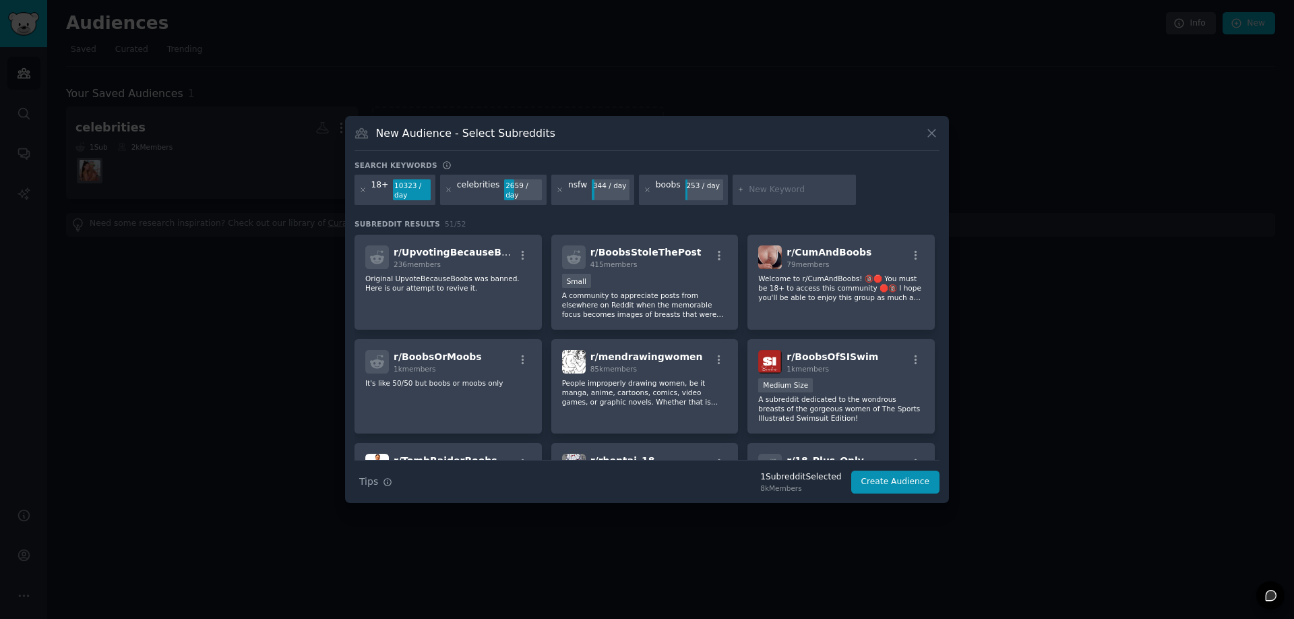
scroll to position [843, 0]
